Goal: Transaction & Acquisition: Purchase product/service

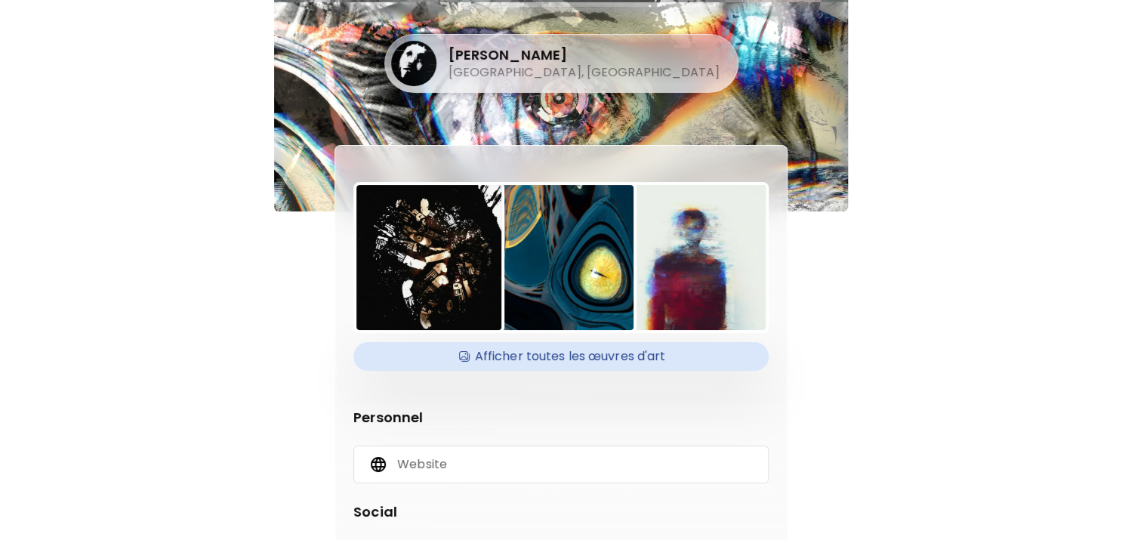
click at [653, 353] on h4 "Afficher toutes les œuvres d'art" at bounding box center [560, 356] width 397 height 23
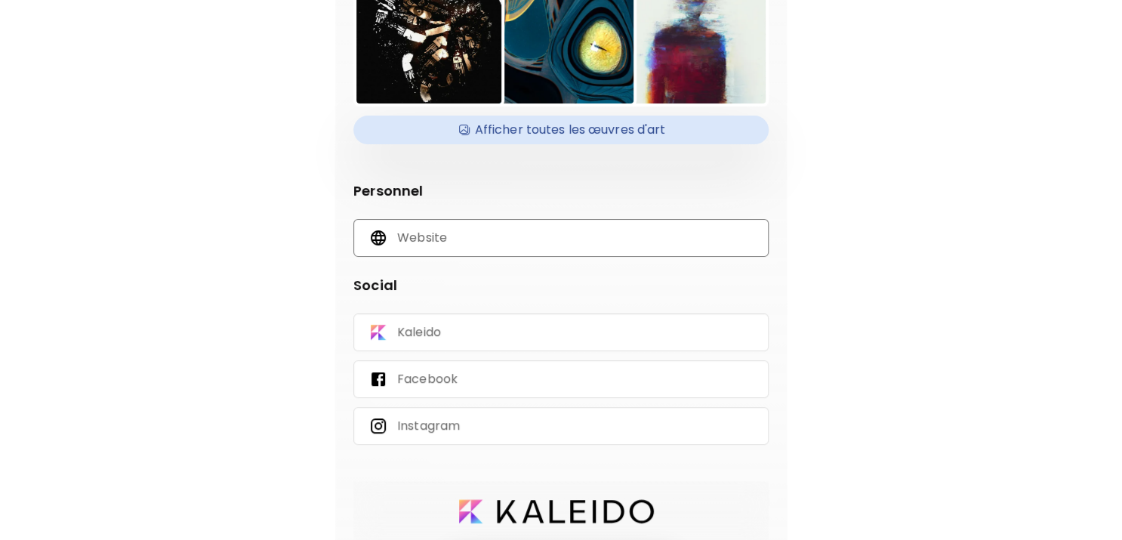
click at [476, 250] on div "Website" at bounding box center [560, 238] width 415 height 38
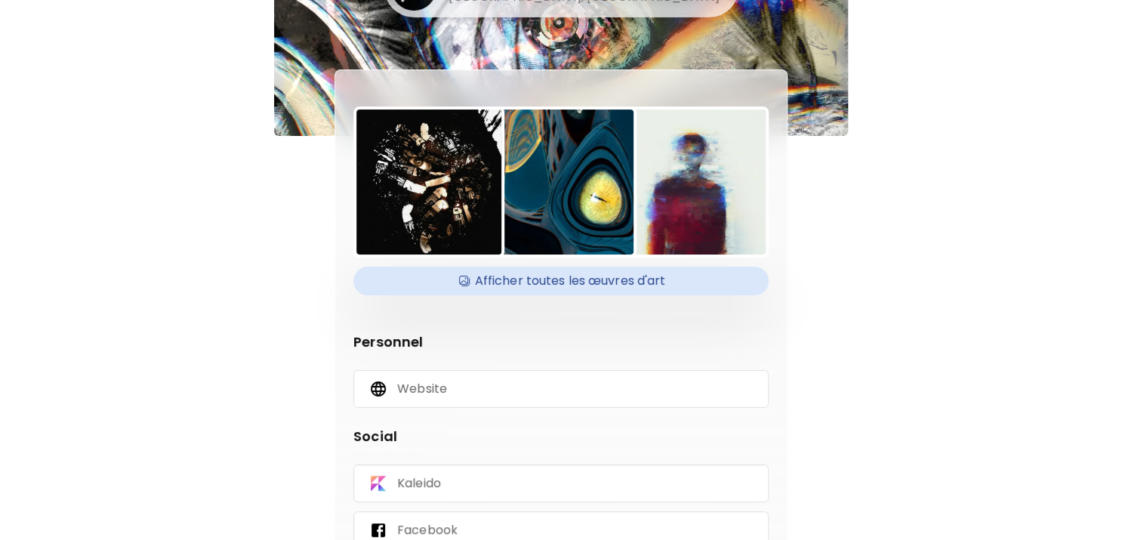
scroll to position [151, 0]
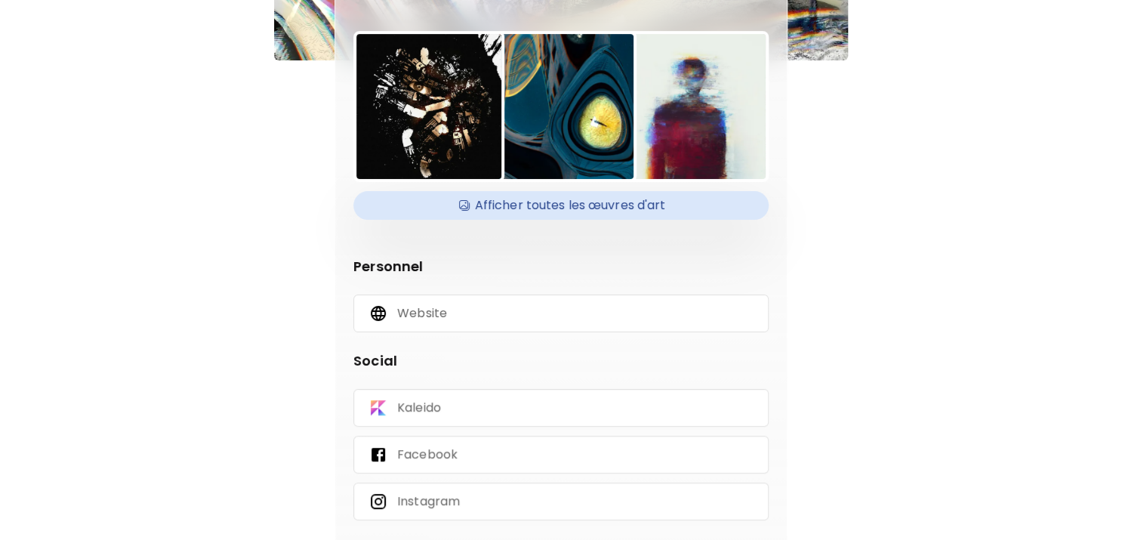
click at [617, 210] on h4 "Afficher toutes les œuvres d'art" at bounding box center [560, 205] width 397 height 23
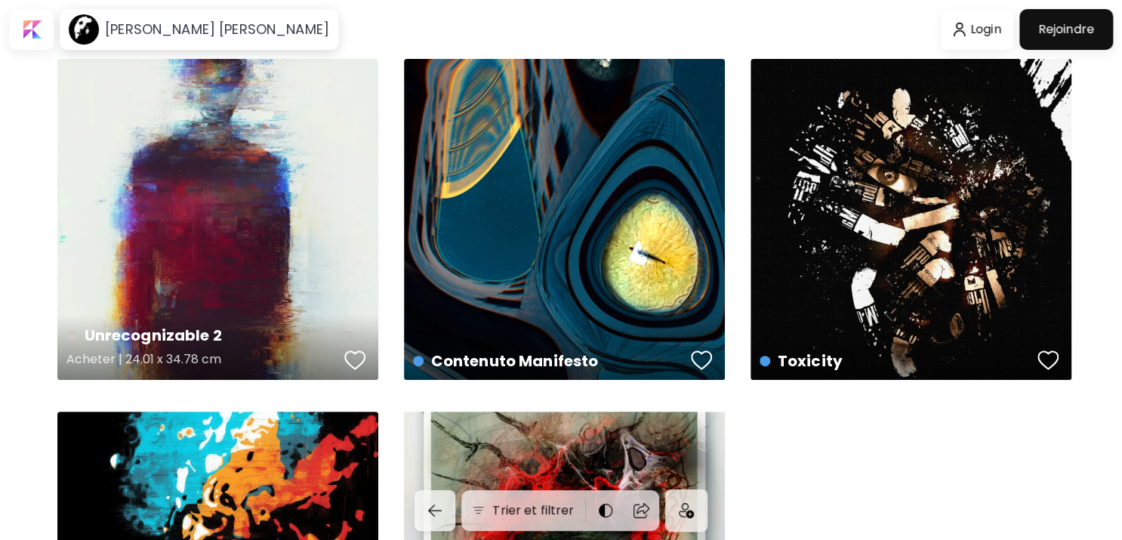
click at [341, 223] on div "Unrecognizable 2 Acheter | 24.01 x 34.78 cm" at bounding box center [217, 219] width 321 height 321
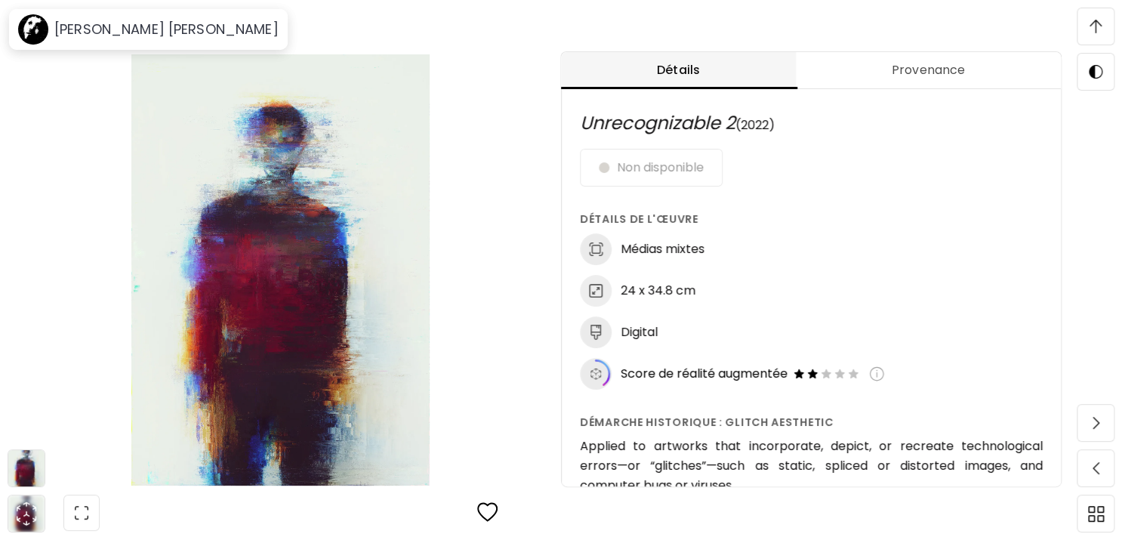
scroll to position [35, 0]
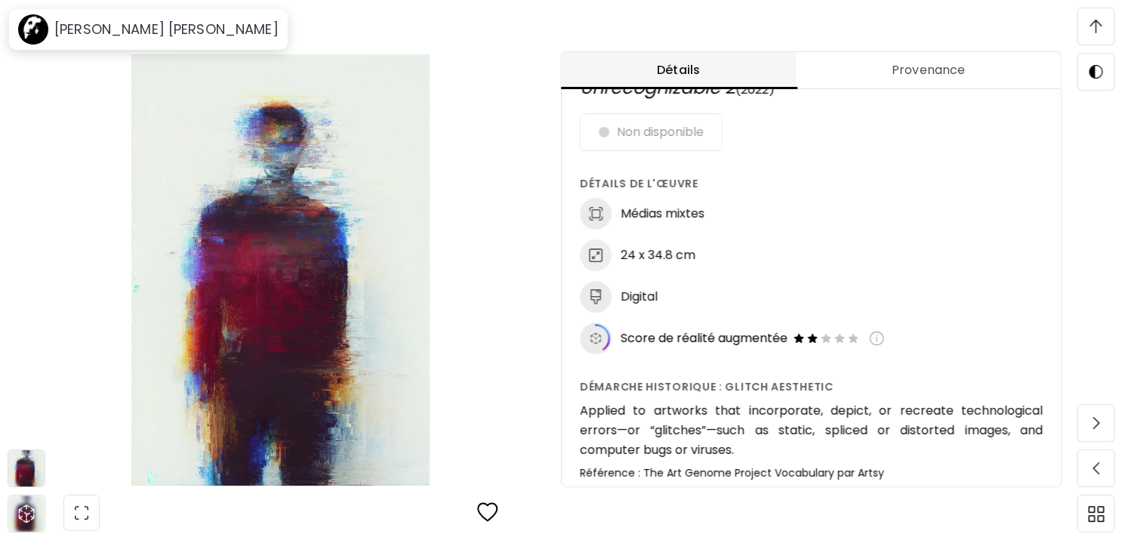
click at [911, 60] on button "Provenance" at bounding box center [928, 70] width 265 height 37
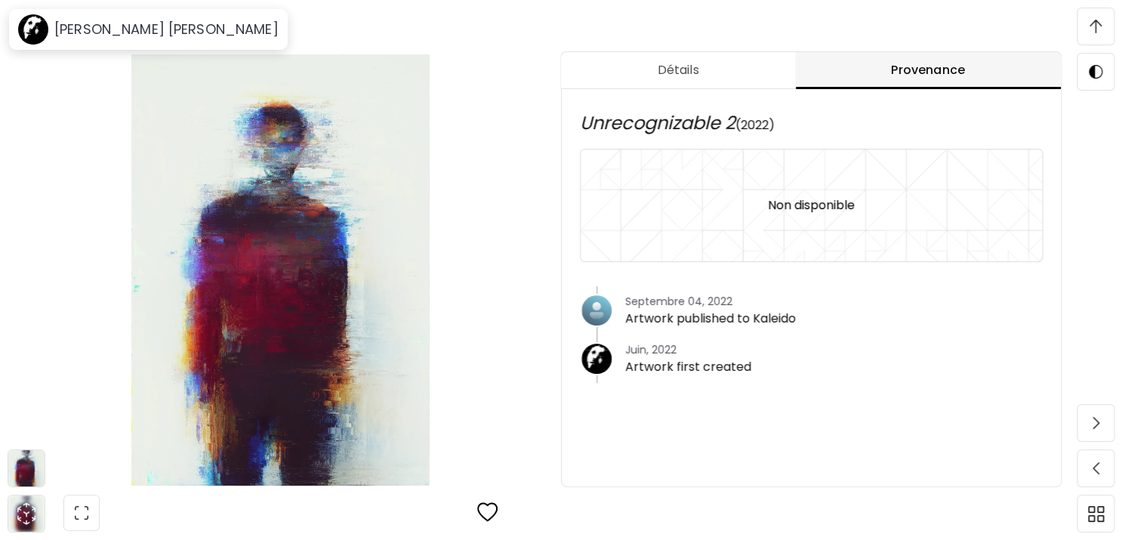
scroll to position [0, 0]
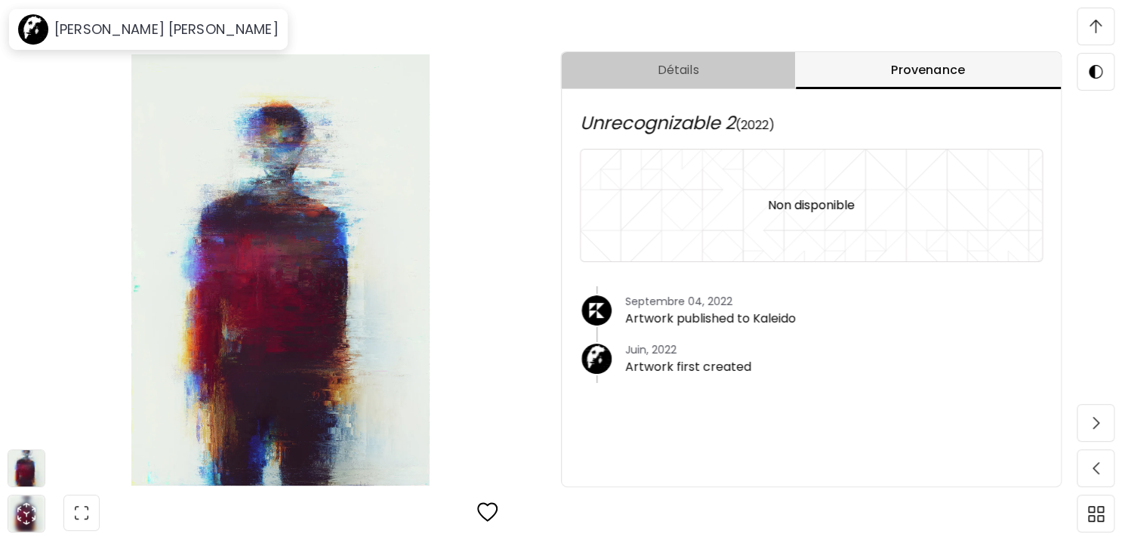
click at [778, 63] on span "Détails" at bounding box center [678, 70] width 216 height 18
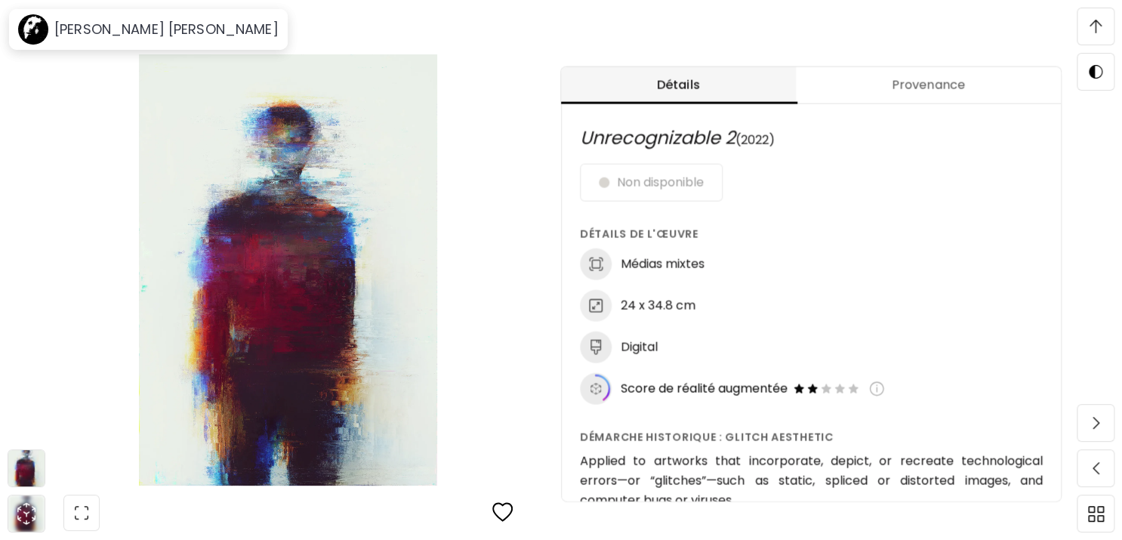
scroll to position [453, 0]
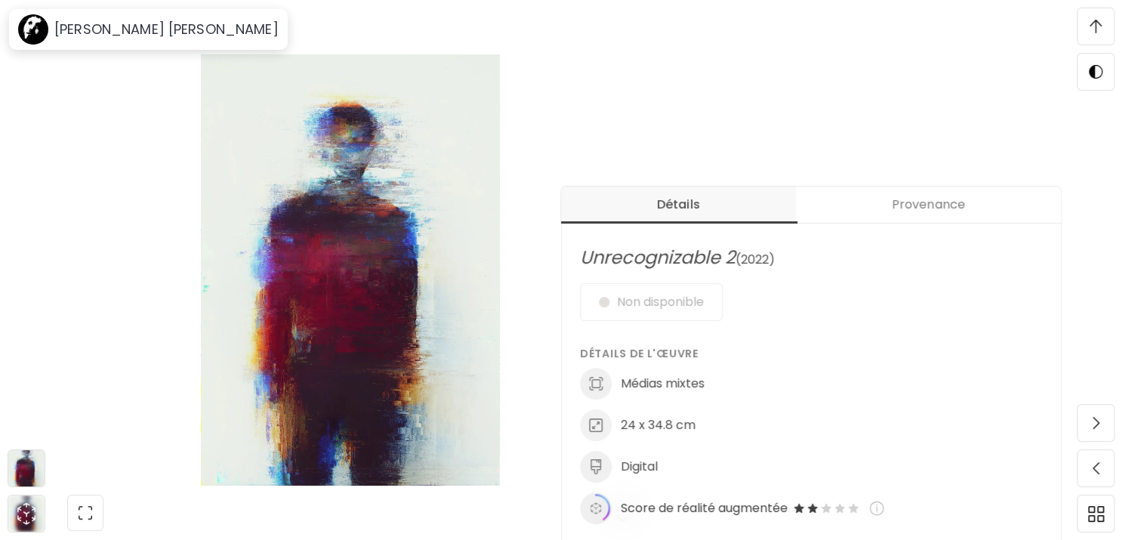
click at [886, 205] on span "Provenance" at bounding box center [928, 205] width 247 height 18
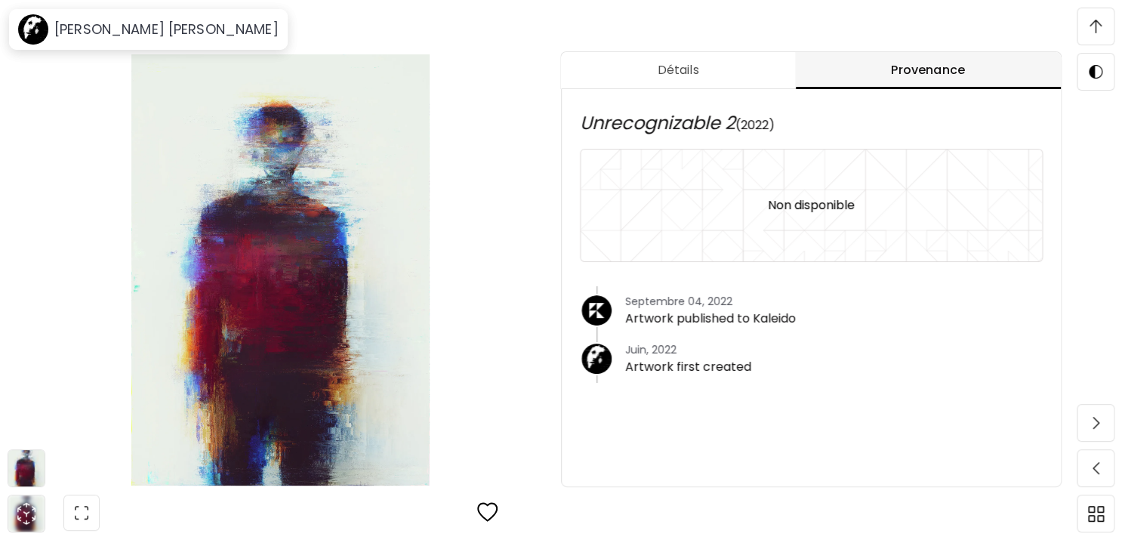
scroll to position [1208, 0]
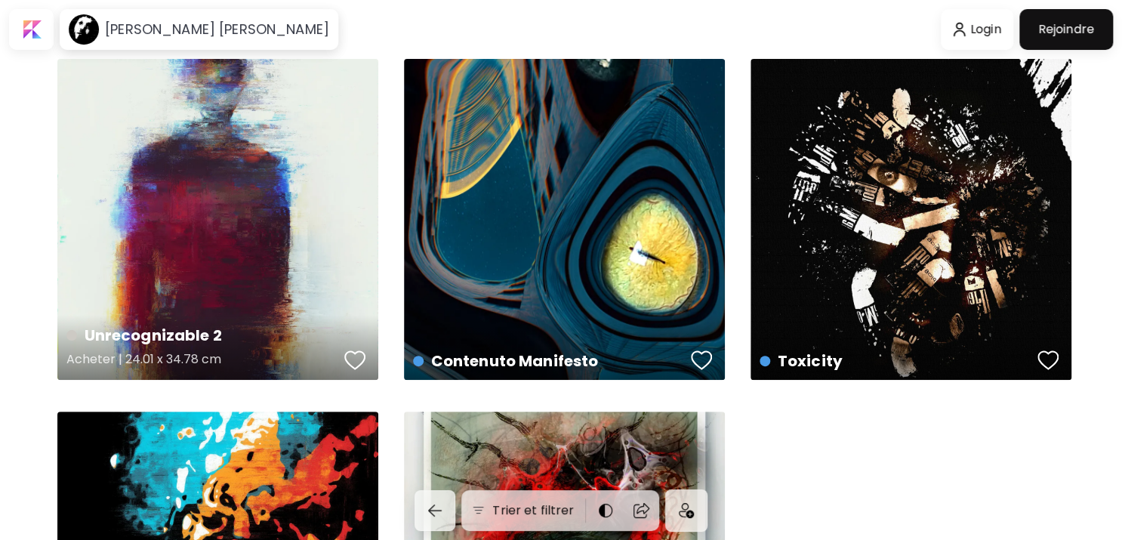
click at [321, 304] on div "Unrecognizable 2 Acheter | 24.01 x 34.78 cm" at bounding box center [217, 219] width 321 height 321
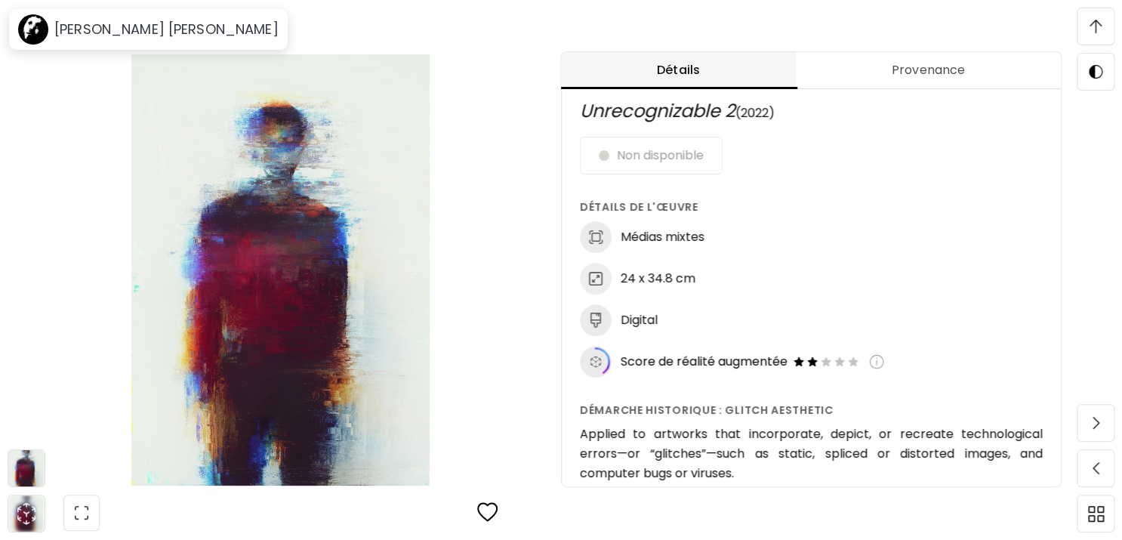
scroll to position [4, 0]
